Goal: Use online tool/utility: Utilize a website feature to perform a specific function

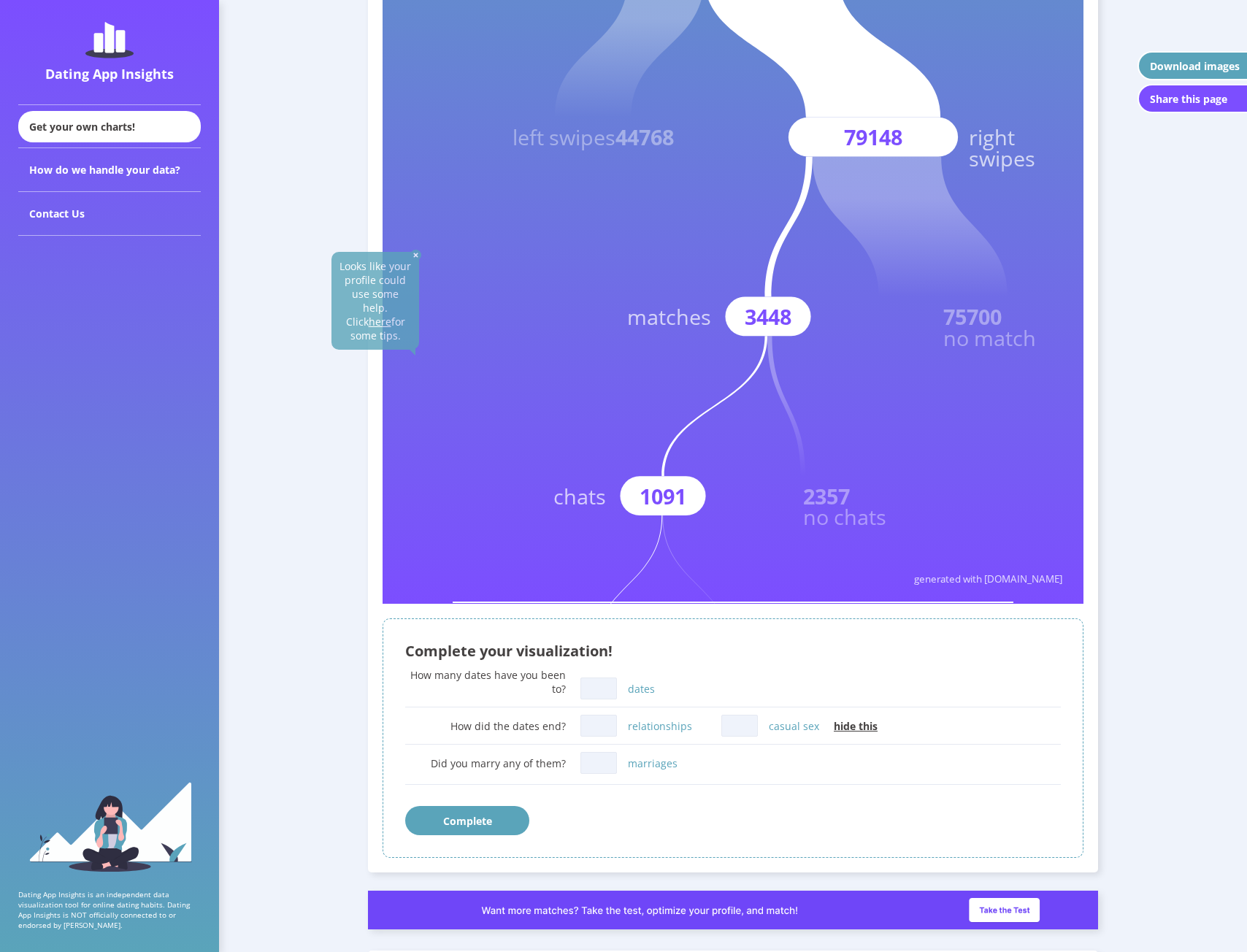
scroll to position [365, 0]
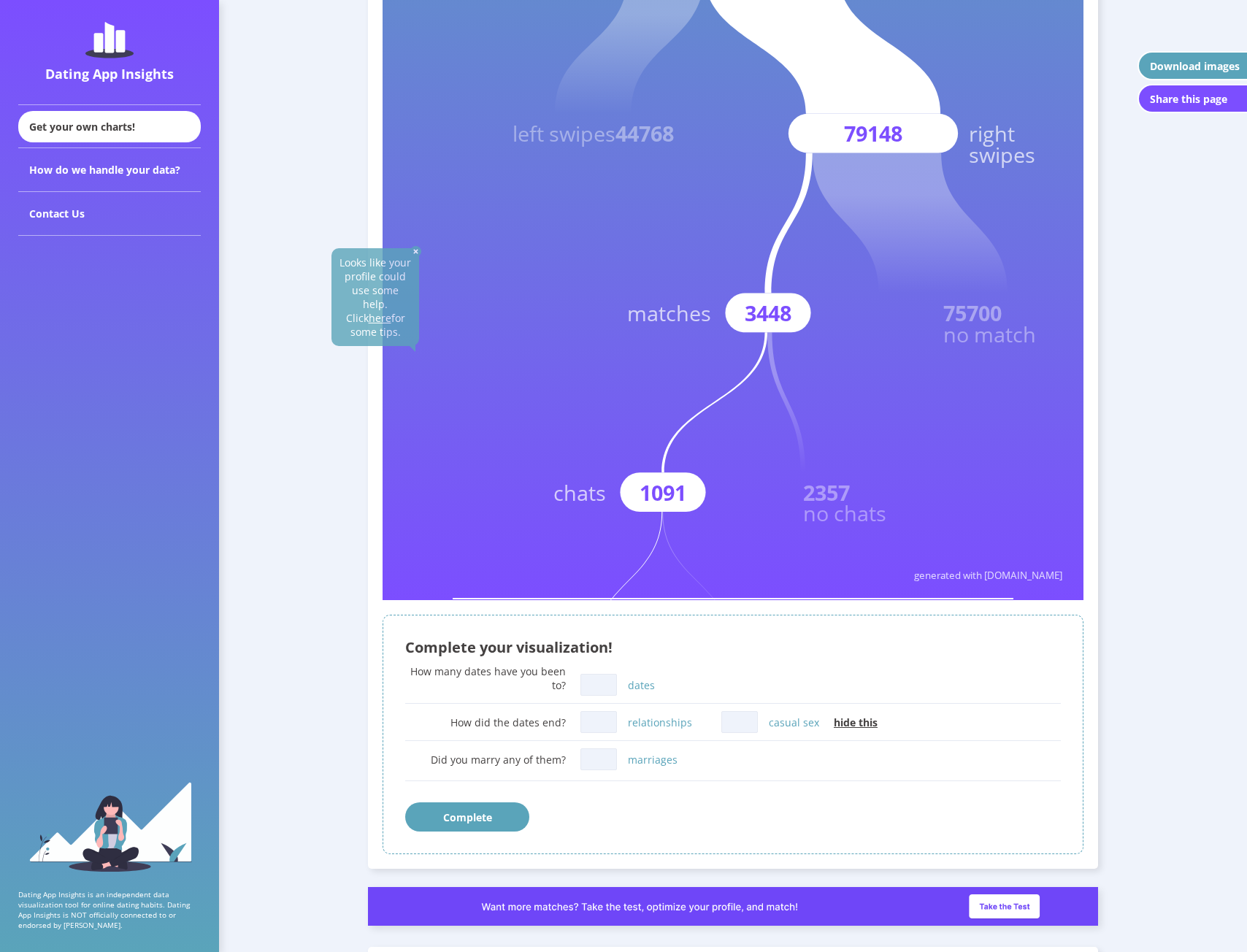
click at [603, 690] on input "dates" at bounding box center [598, 685] width 37 height 22
type input "30"
click at [602, 722] on input "relationships" at bounding box center [598, 722] width 37 height 22
type input "5"
click at [743, 724] on input "casual sex" at bounding box center [739, 722] width 37 height 22
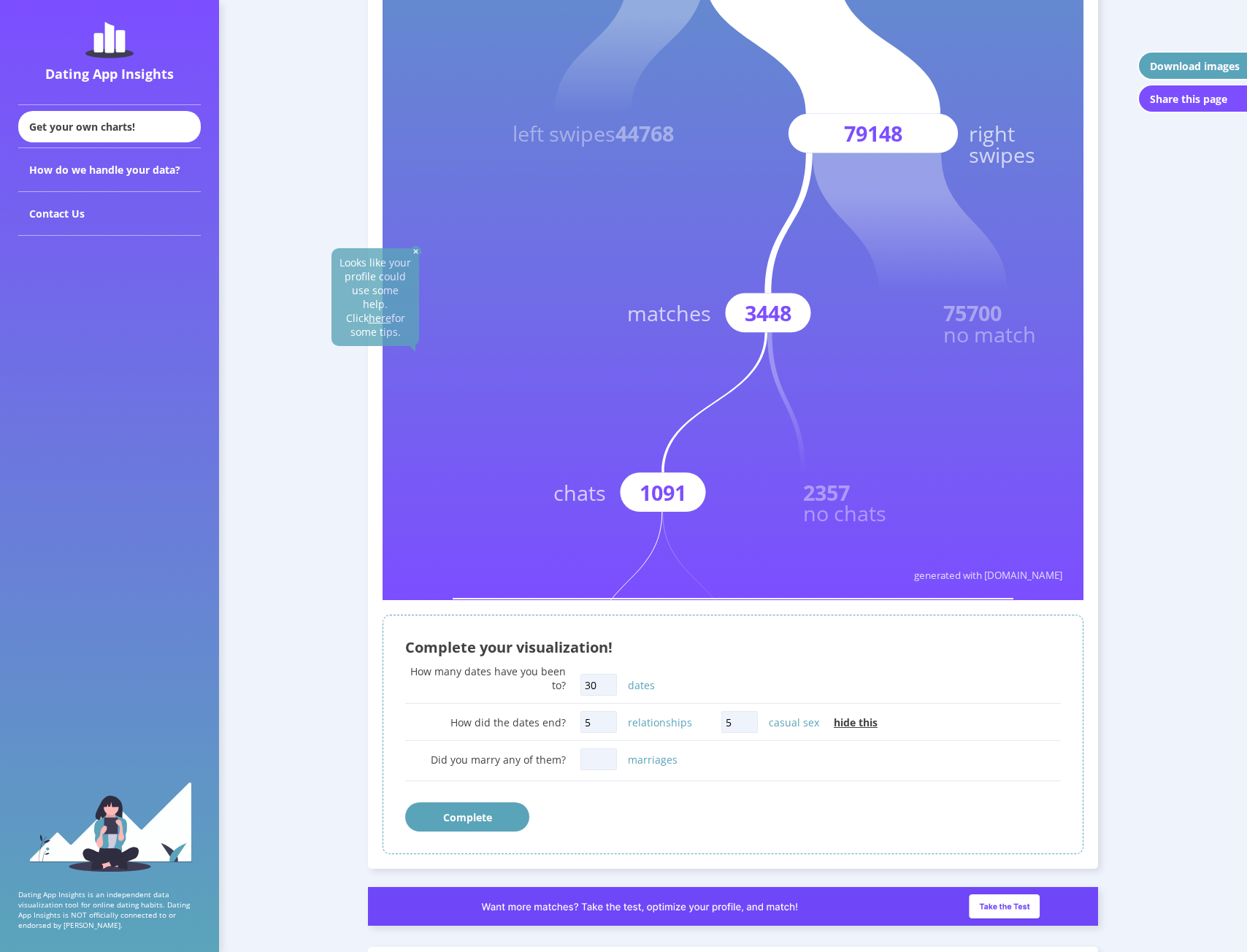
type input "5"
click at [601, 758] on input "marriages" at bounding box center [598, 759] width 37 height 22
type input "0"
click at [481, 818] on button "Complete" at bounding box center [466, 817] width 124 height 29
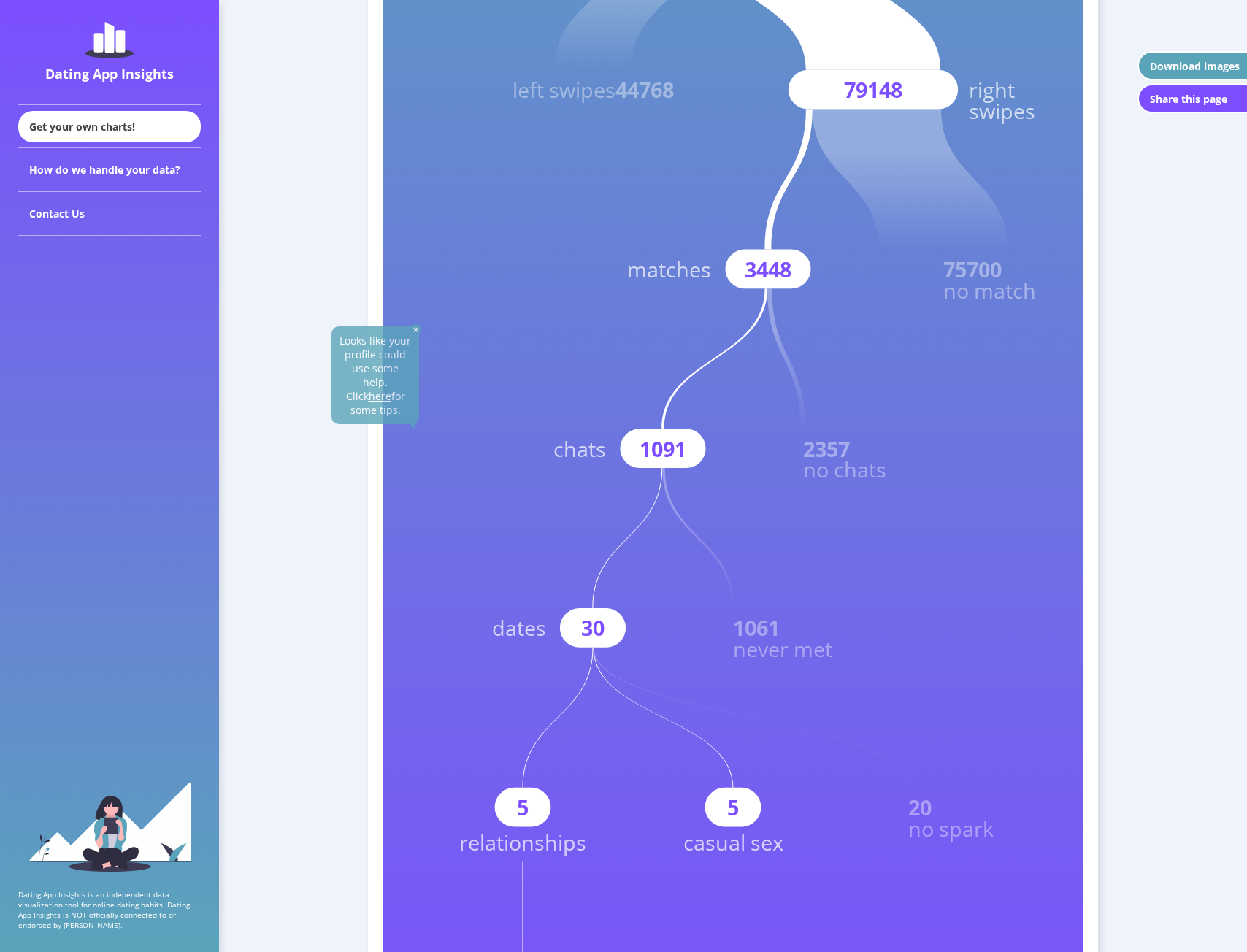
scroll to position [438, 0]
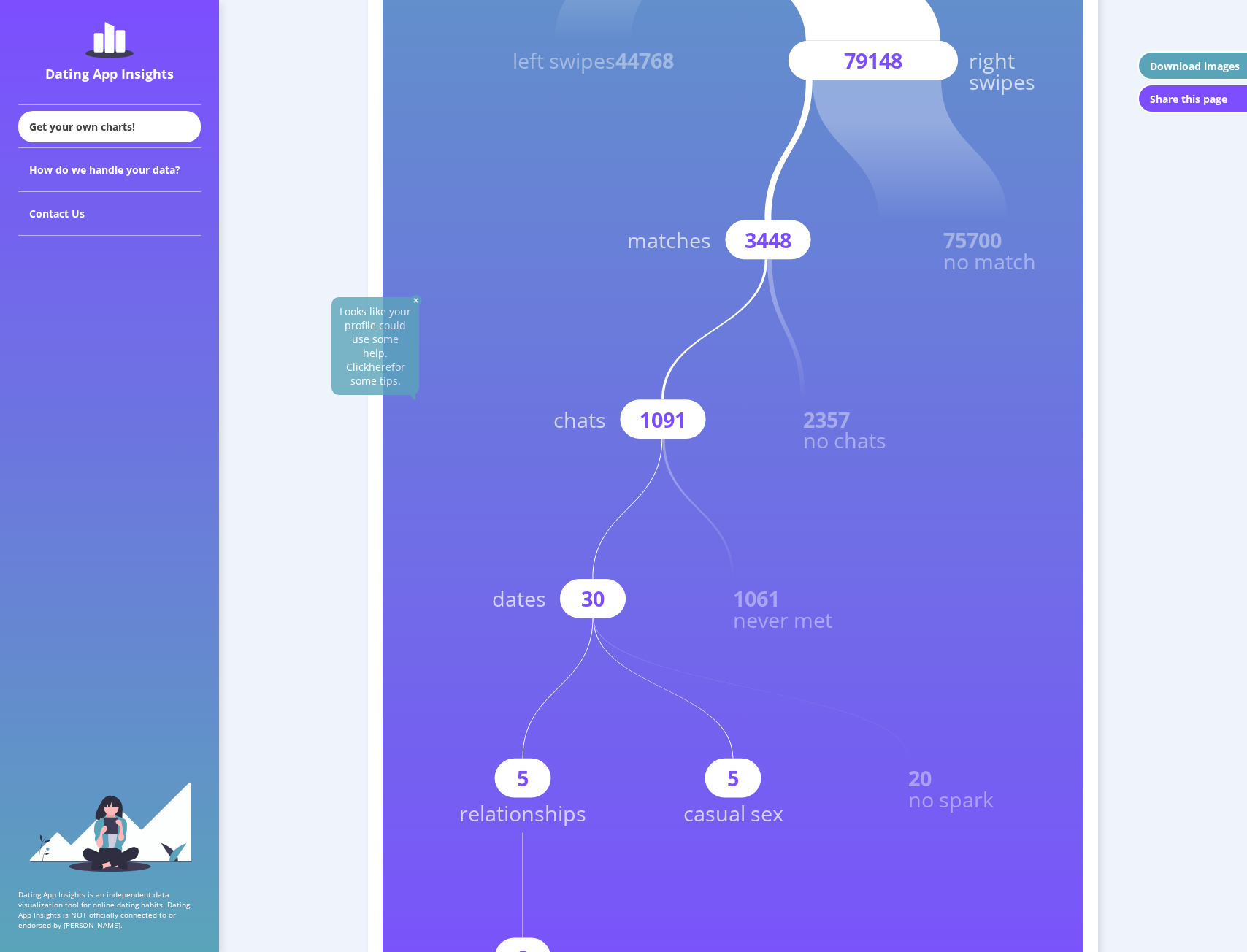
click at [377, 360] on u "here" at bounding box center [380, 367] width 22 height 14
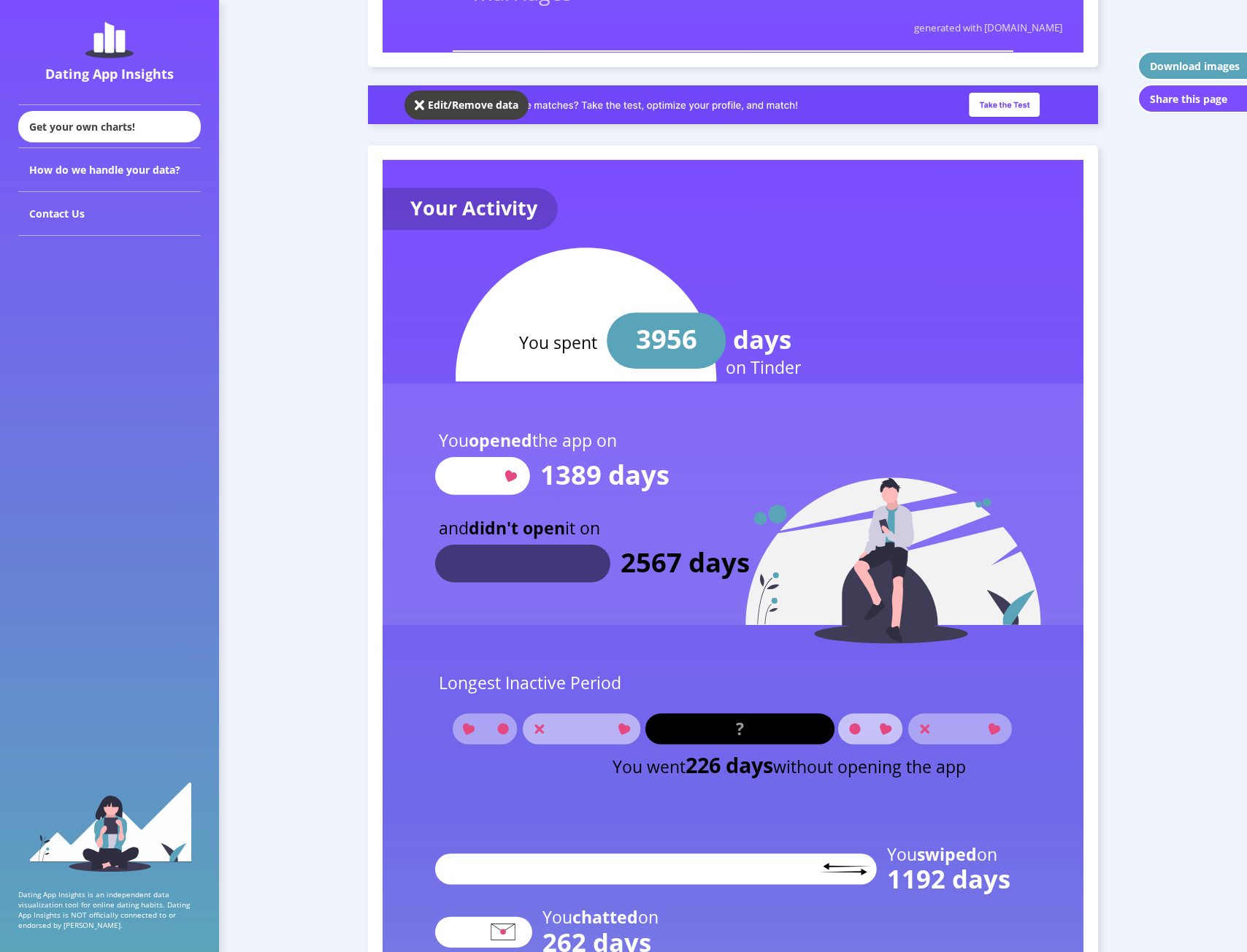
scroll to position [1460, 0]
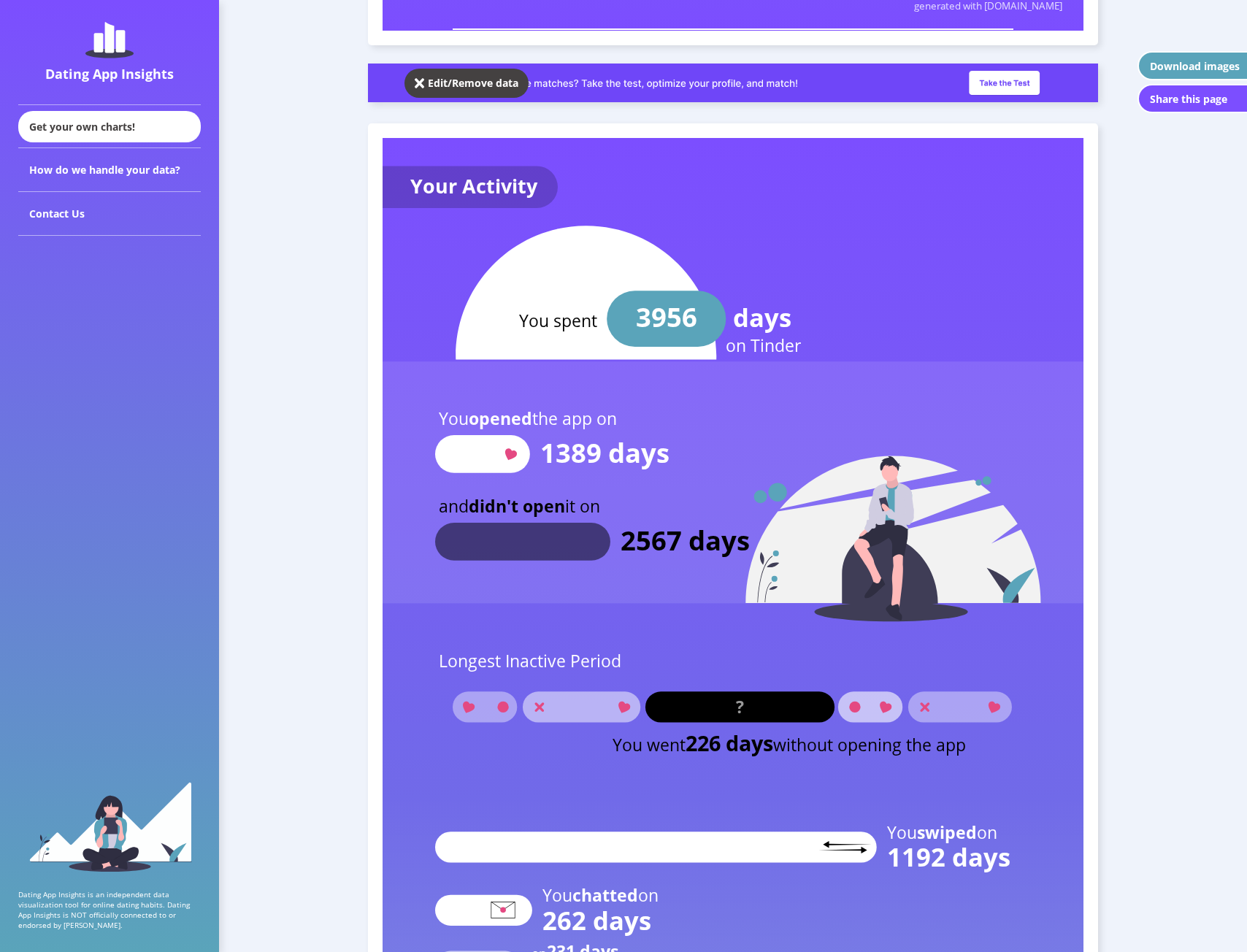
click at [1017, 79] on img at bounding box center [733, 82] width 730 height 38
